Goal: Check status: Check status

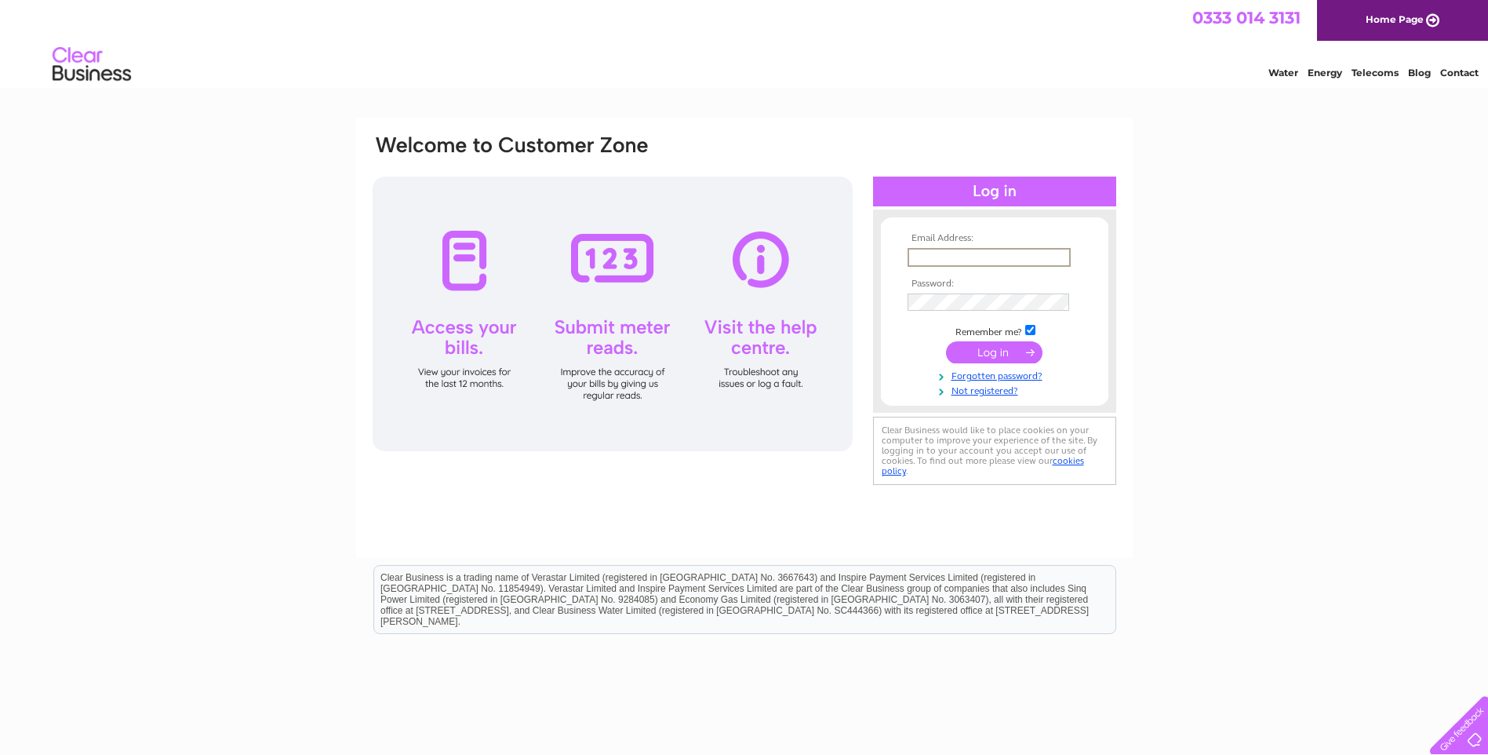
type input "vfowlie@hotmail.co.uk"
click at [946, 341] on input "submit" at bounding box center [994, 352] width 97 height 22
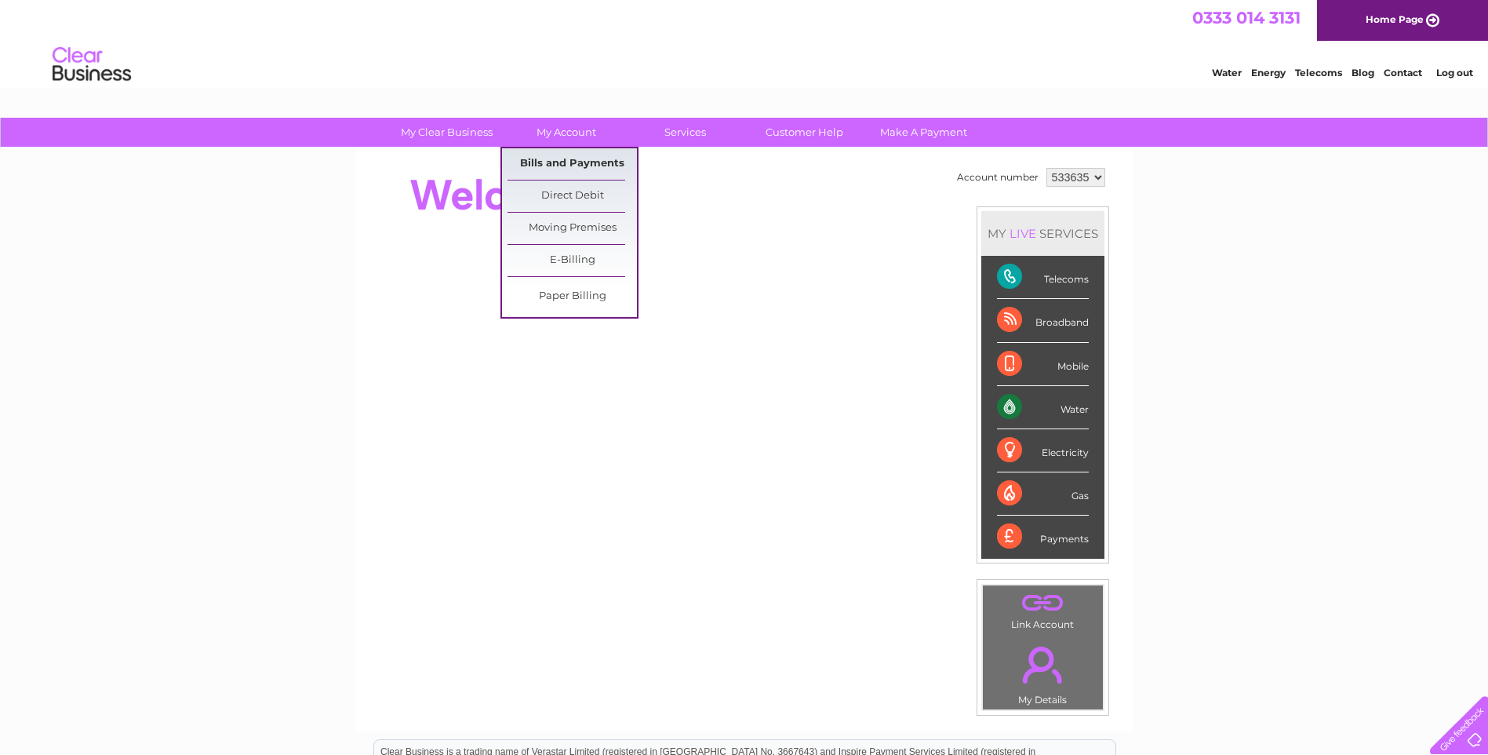
click at [561, 162] on link "Bills and Payments" at bounding box center [572, 163] width 129 height 31
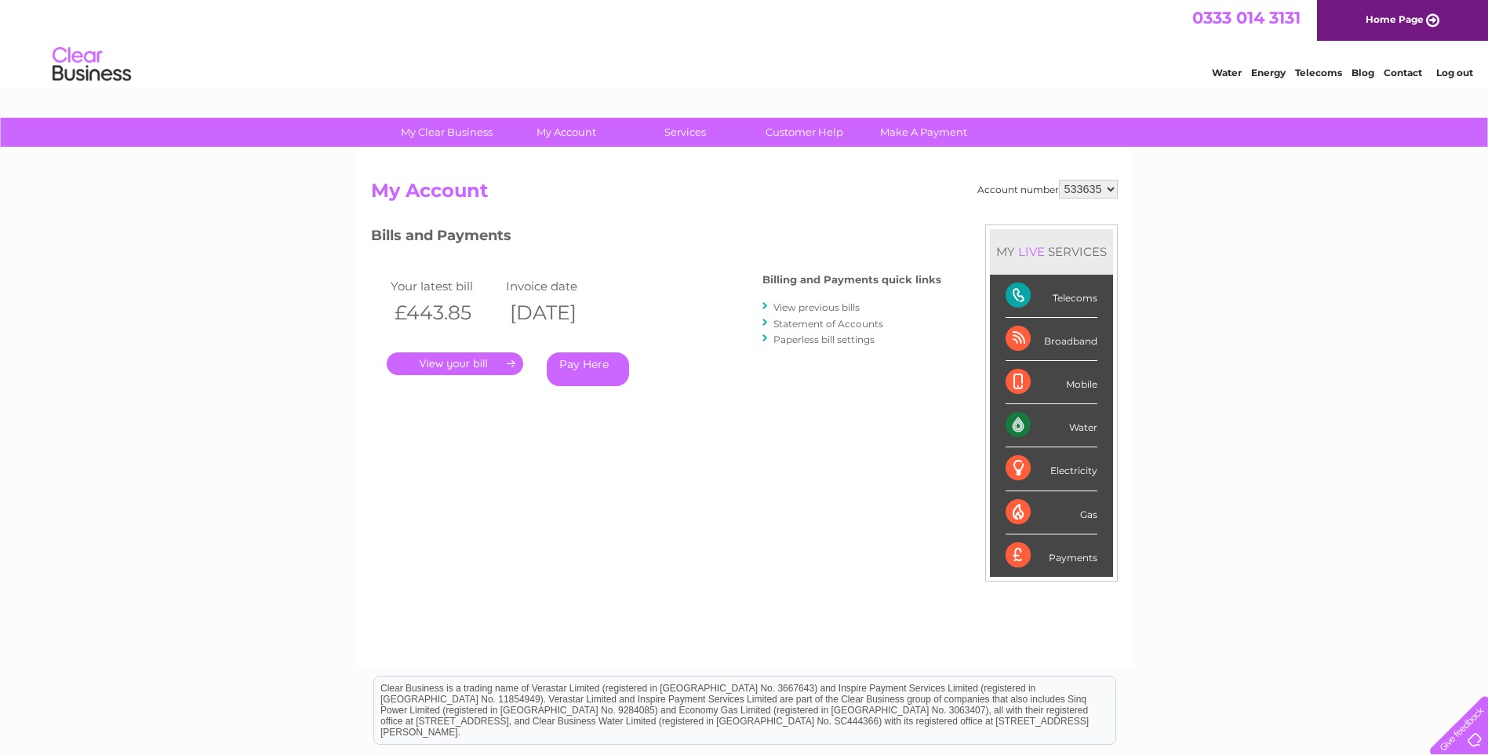
drag, startPoint x: 508, startPoint y: 362, endPoint x: 517, endPoint y: 357, distance: 10.2
click at [508, 362] on link "." at bounding box center [455, 363] width 137 height 23
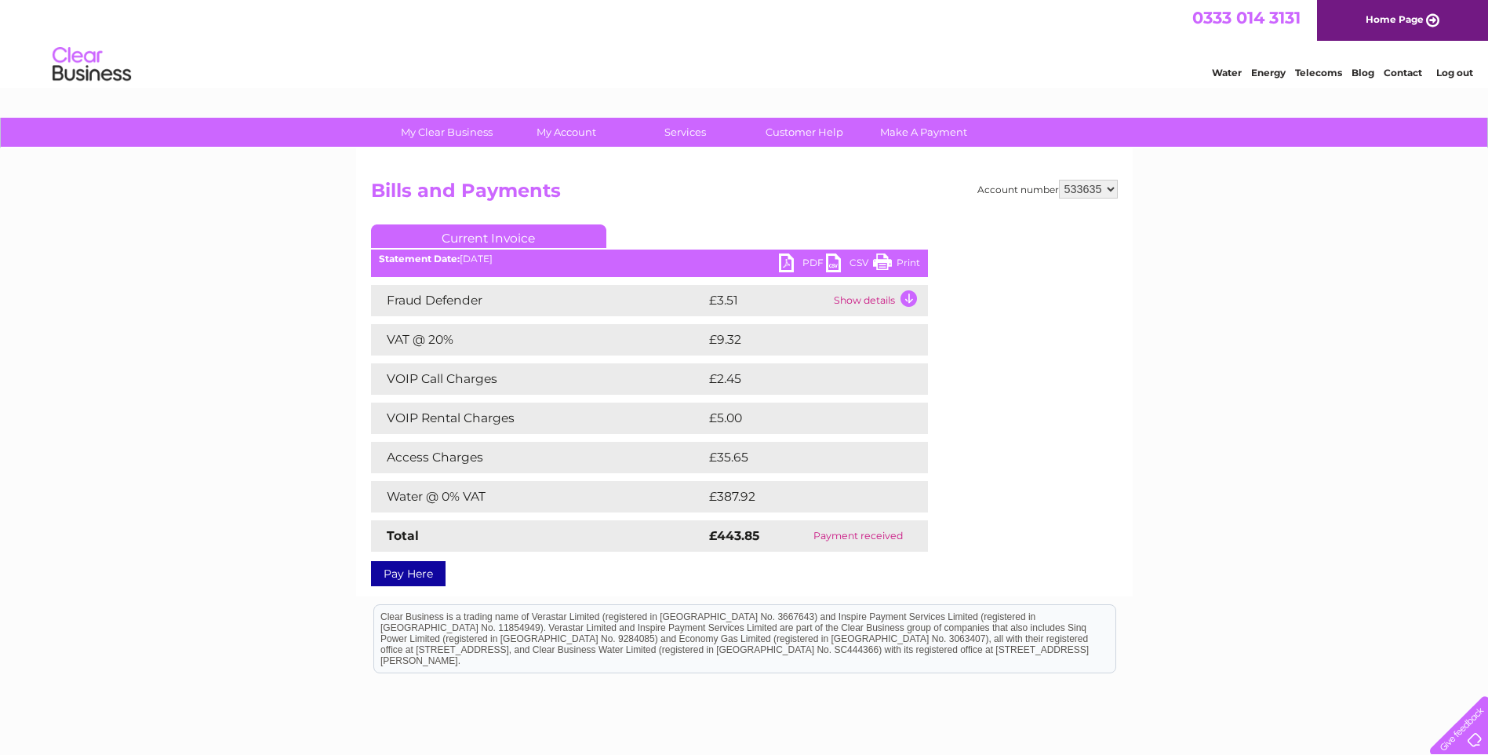
click at [808, 265] on link "PDF" at bounding box center [802, 264] width 47 height 23
click at [1459, 75] on link "Log out" at bounding box center [1455, 73] width 37 height 12
